Goal: Task Accomplishment & Management: Use online tool/utility

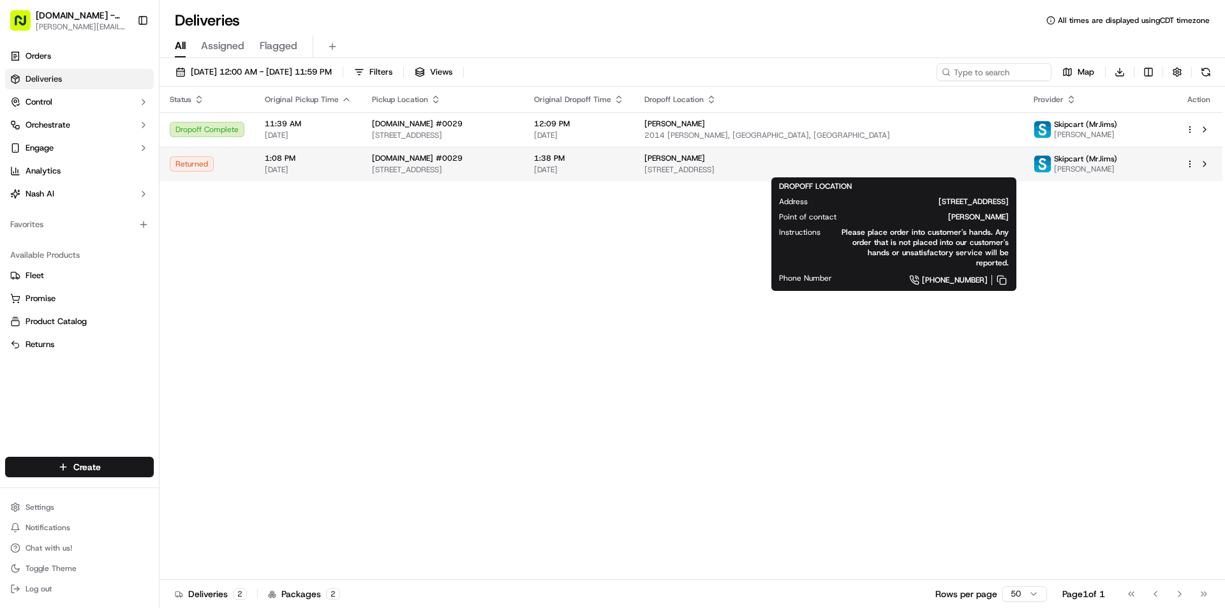
click at [777, 174] on span "[STREET_ADDRESS]" at bounding box center [828, 170] width 368 height 10
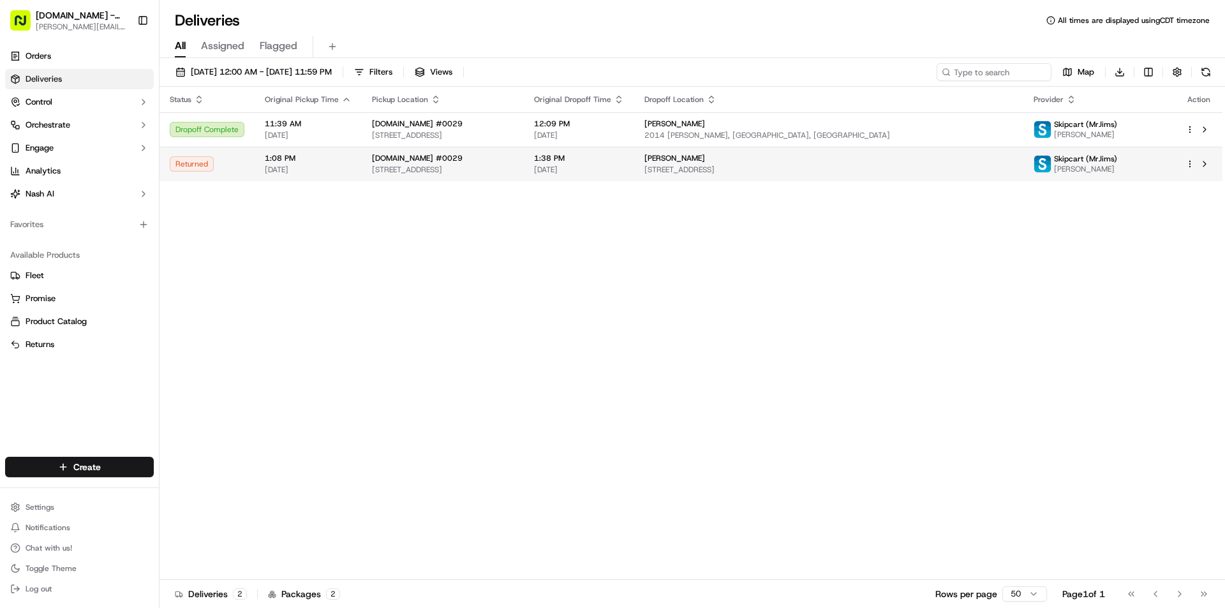
click at [188, 165] on div "Returned" at bounding box center [207, 163] width 75 height 15
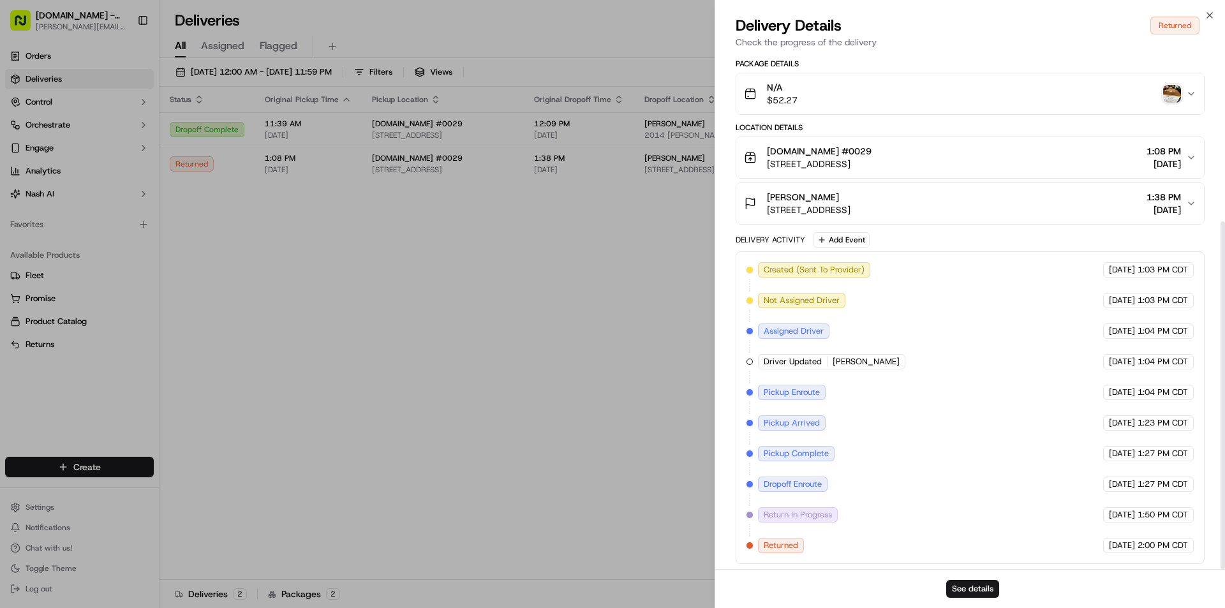
scroll to position [249, 0]
click at [981, 591] on button "See details" at bounding box center [972, 589] width 53 height 18
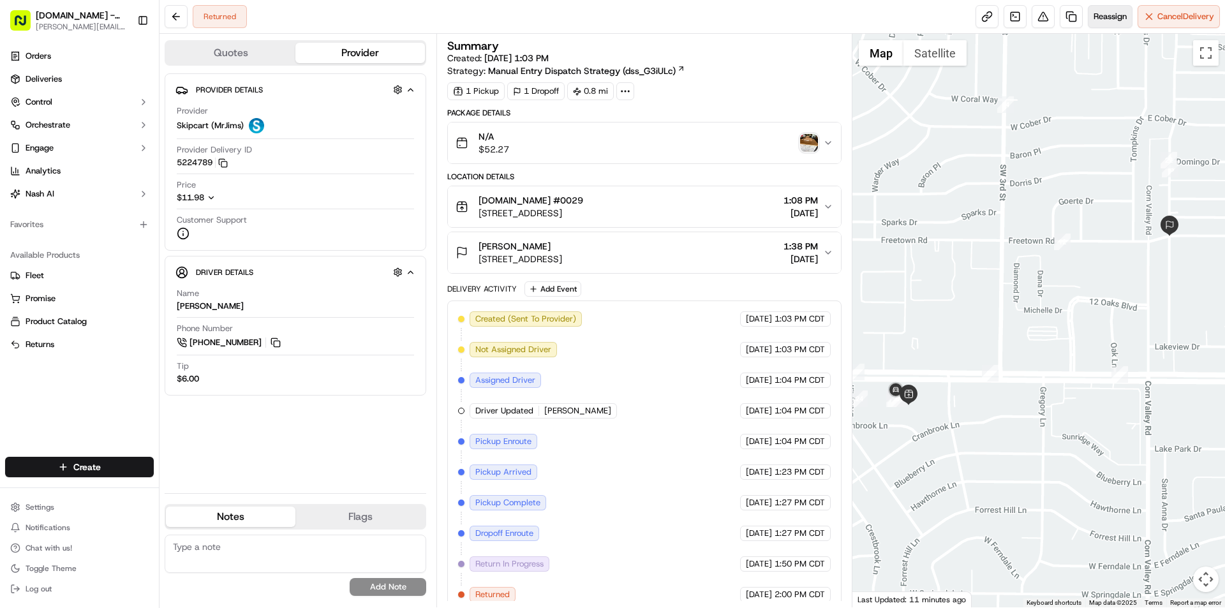
click at [1118, 20] on span "Reassign" at bounding box center [1110, 16] width 33 height 11
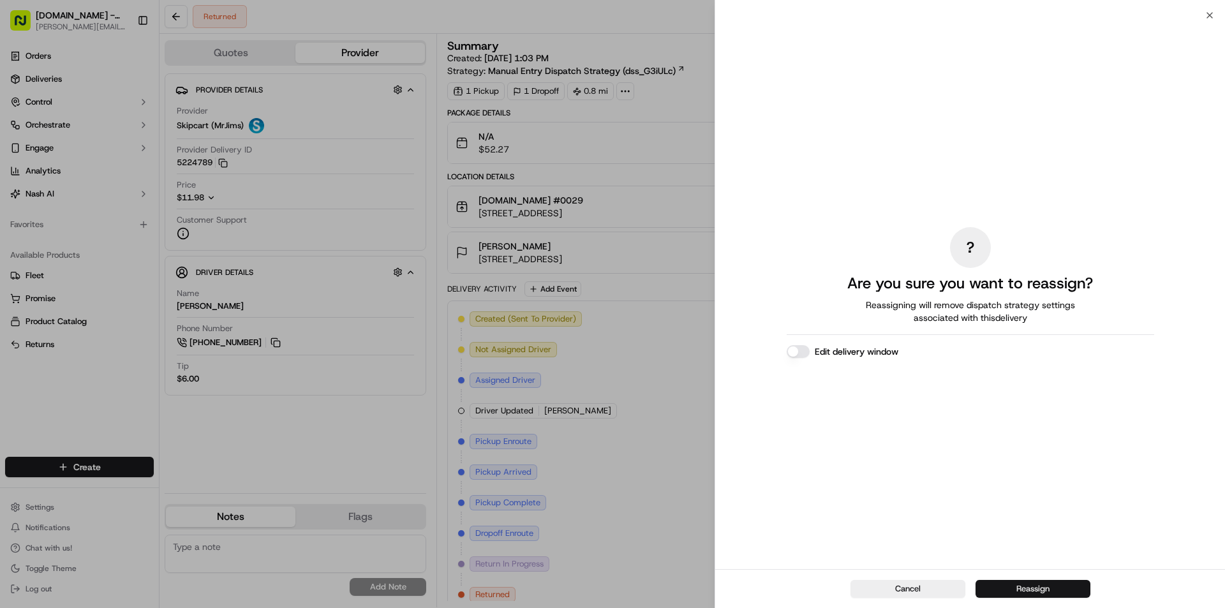
click at [1045, 590] on button "Reassign" at bounding box center [1032, 589] width 115 height 18
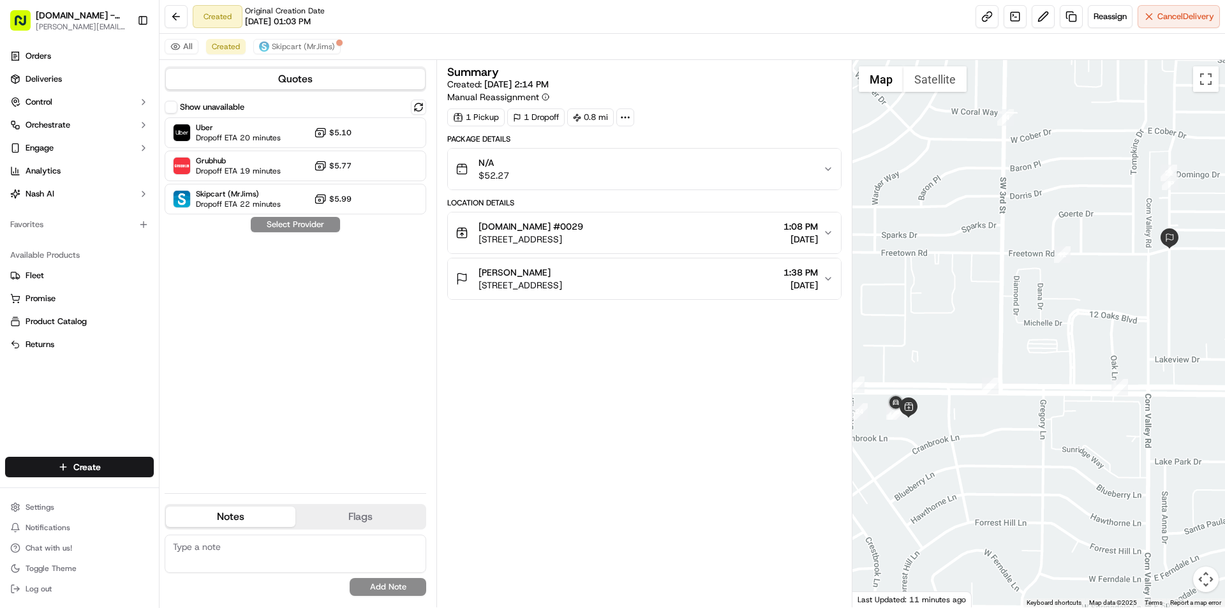
click at [771, 262] on button "Teresa Bonesteel 2201 SE 4th St, Grand Prairie, TX 75051, USA 1:38 PM 09/17/2025" at bounding box center [644, 278] width 392 height 41
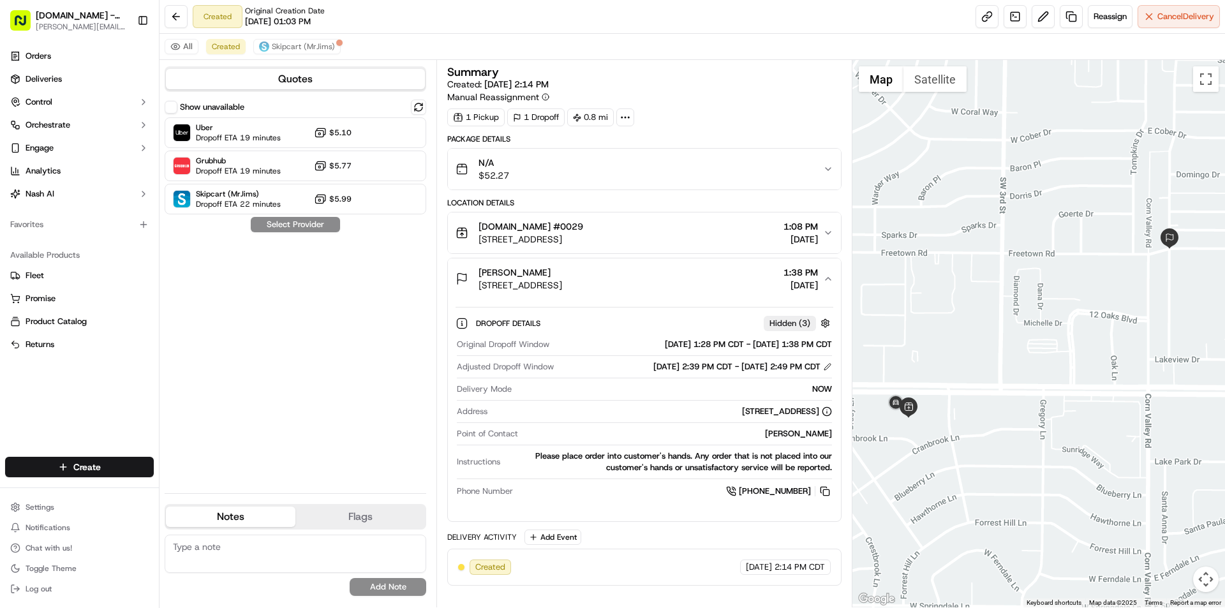
click at [829, 278] on icon "button" at bounding box center [828, 279] width 10 height 10
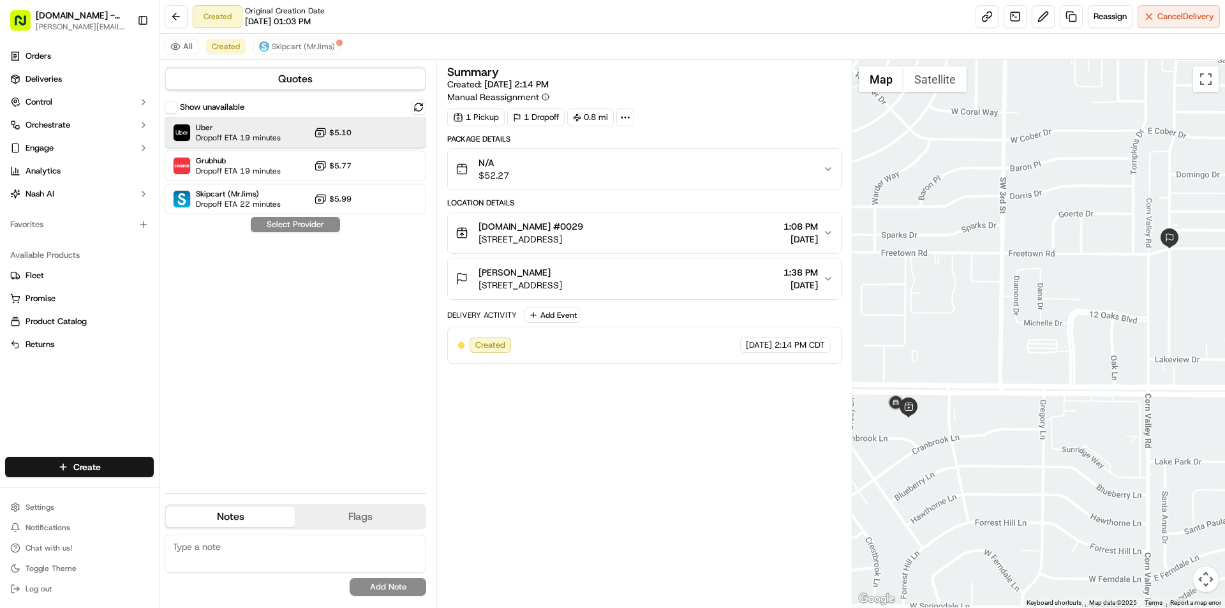
click at [371, 135] on div "Uber Dropoff ETA 19 minutes $5.10" at bounding box center [296, 132] width 262 height 31
click at [337, 225] on button "Assign Provider" at bounding box center [295, 224] width 91 height 15
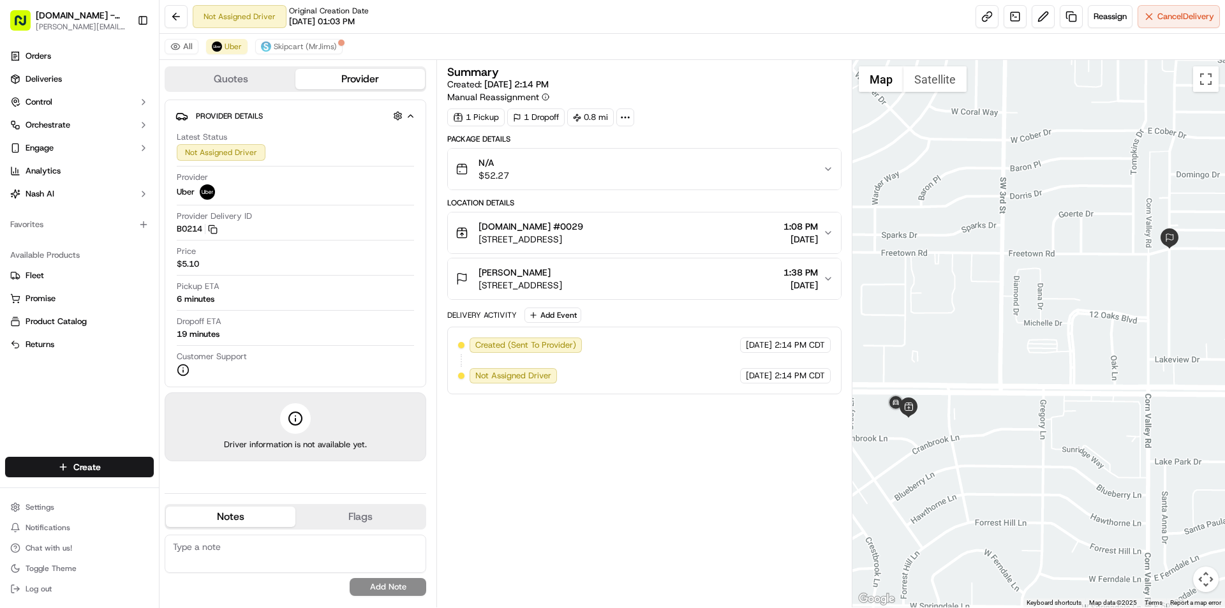
click at [637, 374] on div "Created (Sent To Provider) Uber 09/17/2025 2:14 PM CDT Not Assigned Driver Uber…" at bounding box center [644, 360] width 372 height 46
click at [638, 374] on div "Created (Sent To Provider) Uber 09/17/2025 2:14 PM CDT Not Assigned Driver Uber…" at bounding box center [644, 360] width 372 height 46
click at [636, 389] on div "Created (Sent To Provider) Uber 09/17/2025 2:14 PM CDT Not Assigned Driver Uber…" at bounding box center [644, 361] width 394 height 68
click at [552, 373] on div "Not Assigned Driver" at bounding box center [513, 375] width 87 height 15
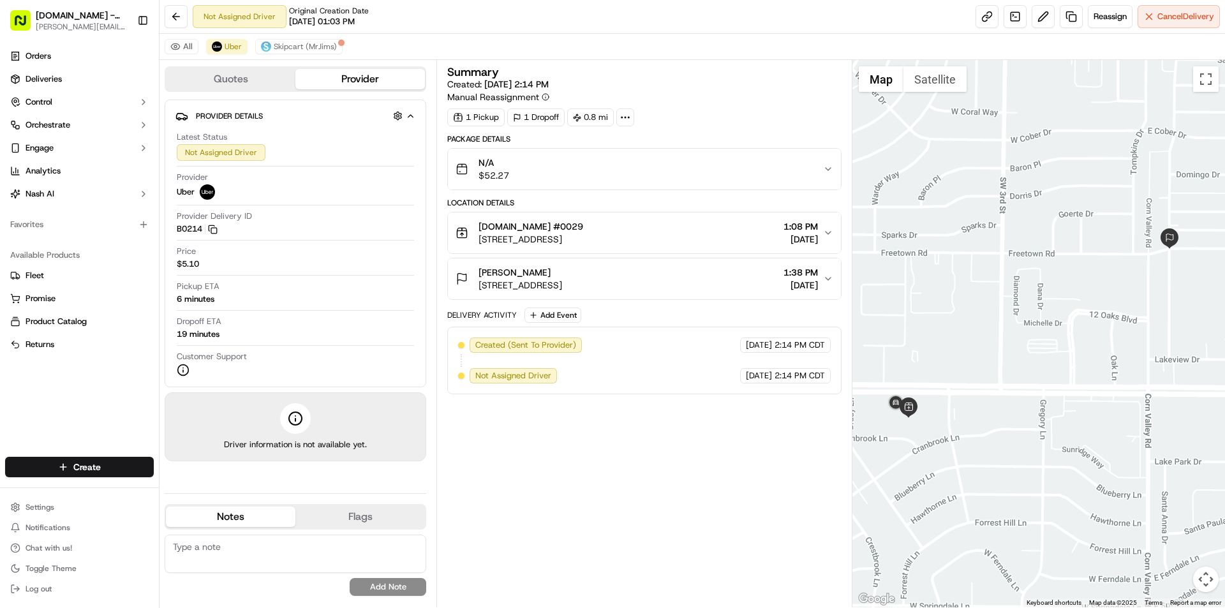
click at [552, 373] on div "Not Assigned Driver" at bounding box center [513, 375] width 87 height 15
click at [579, 385] on div "Created (Sent To Provider) Uber 09/17/2025 2:14 PM CDT Not Assigned Driver Uber…" at bounding box center [644, 361] width 394 height 68
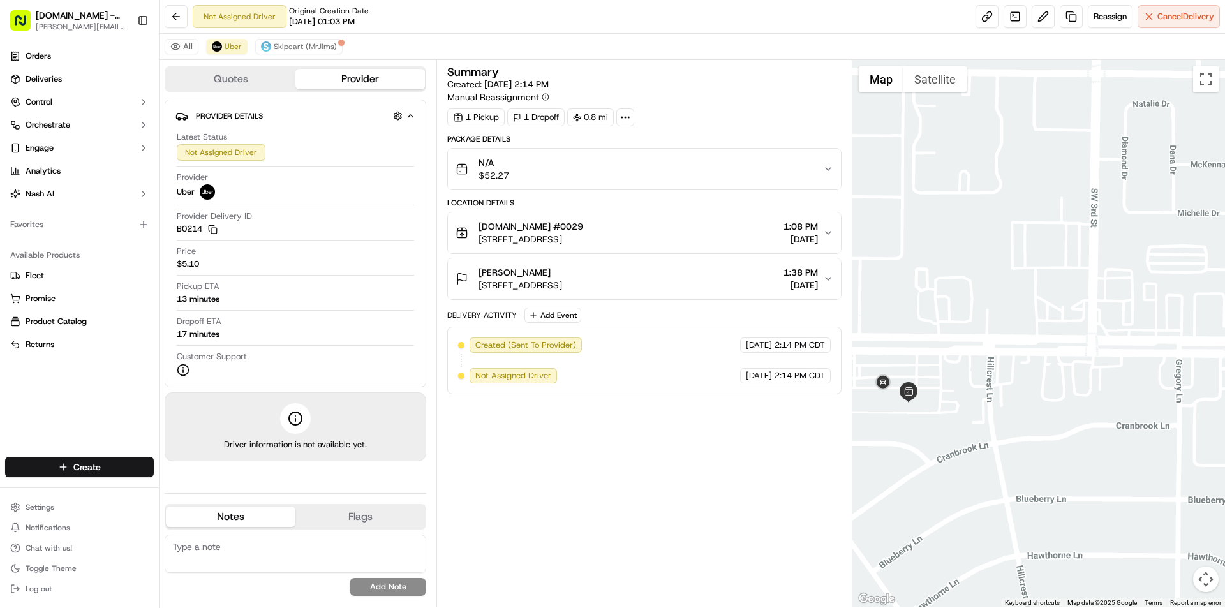
drag, startPoint x: 886, startPoint y: 419, endPoint x: 1046, endPoint y: 344, distance: 176.9
click at [1046, 344] on div at bounding box center [1038, 333] width 373 height 547
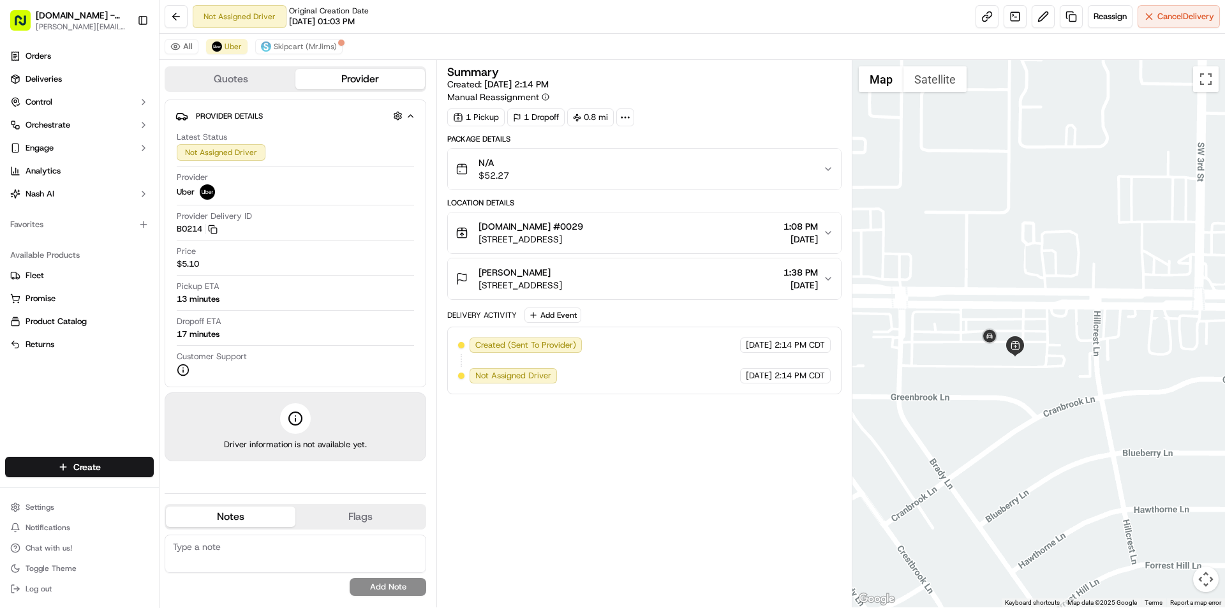
click at [822, 282] on div "Teresa Bonesteel 2201 SE 4th St, Grand Prairie, TX 75051, USA 1:38 PM 09/17/2025" at bounding box center [639, 279] width 367 height 26
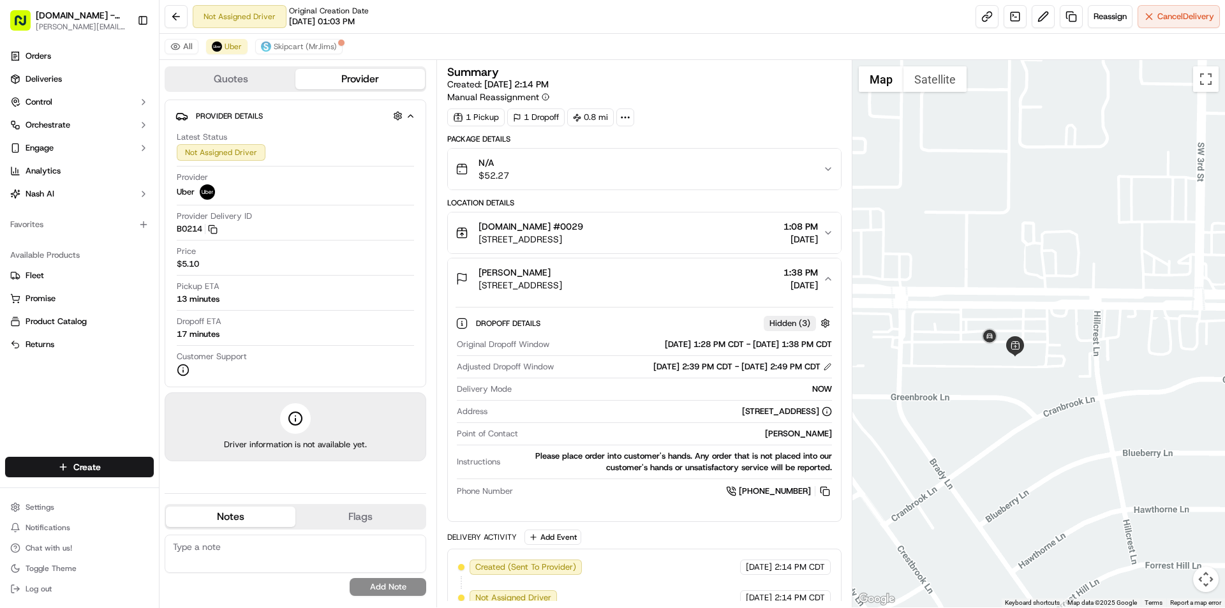
click at [834, 279] on button "Teresa Bonesteel 2201 SE 4th St, Grand Prairie, TX 75051, USA 1:38 PM 09/17/2025" at bounding box center [644, 278] width 392 height 41
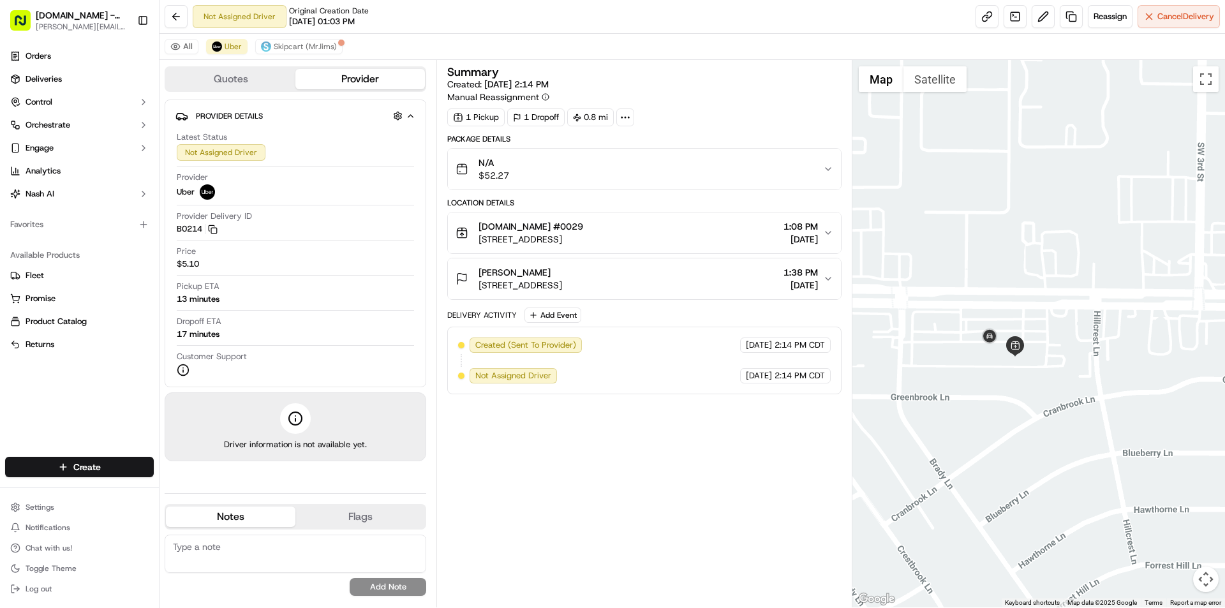
click at [661, 414] on div "Summary Created: 09/17/2025 2:14 PM Manual Reassignment 1 Pickup 1 Dropoff 0.8 …" at bounding box center [644, 333] width 394 height 535
